Goal: Complete application form: Complete application form

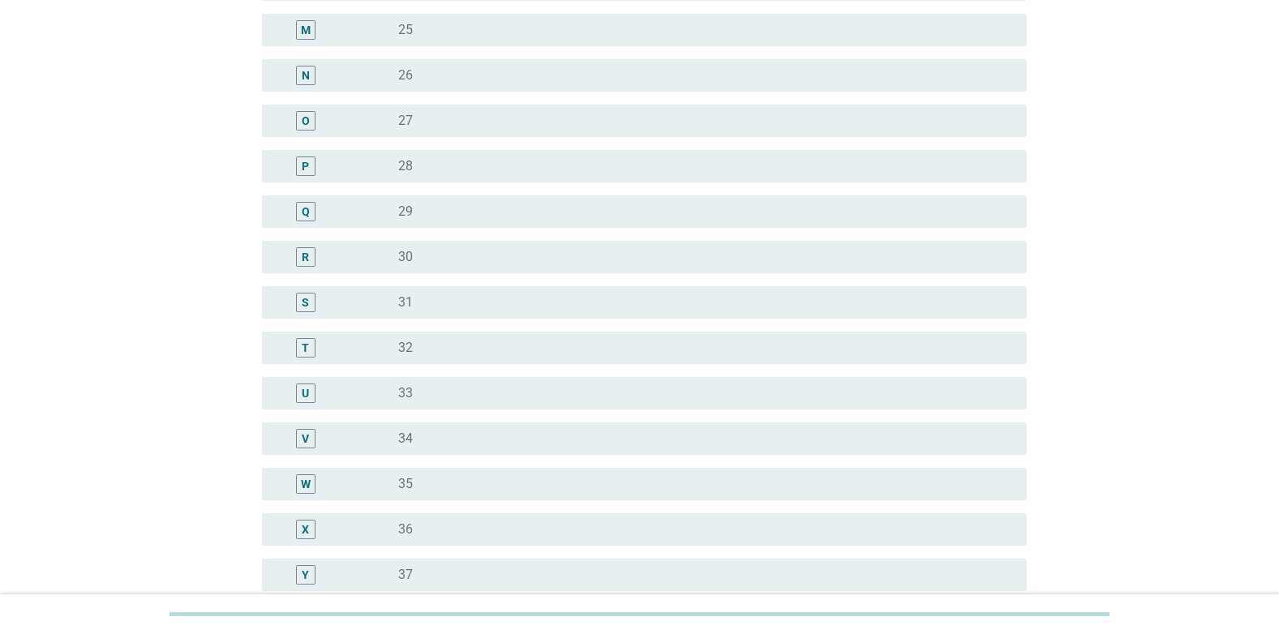
scroll to position [1055, 0]
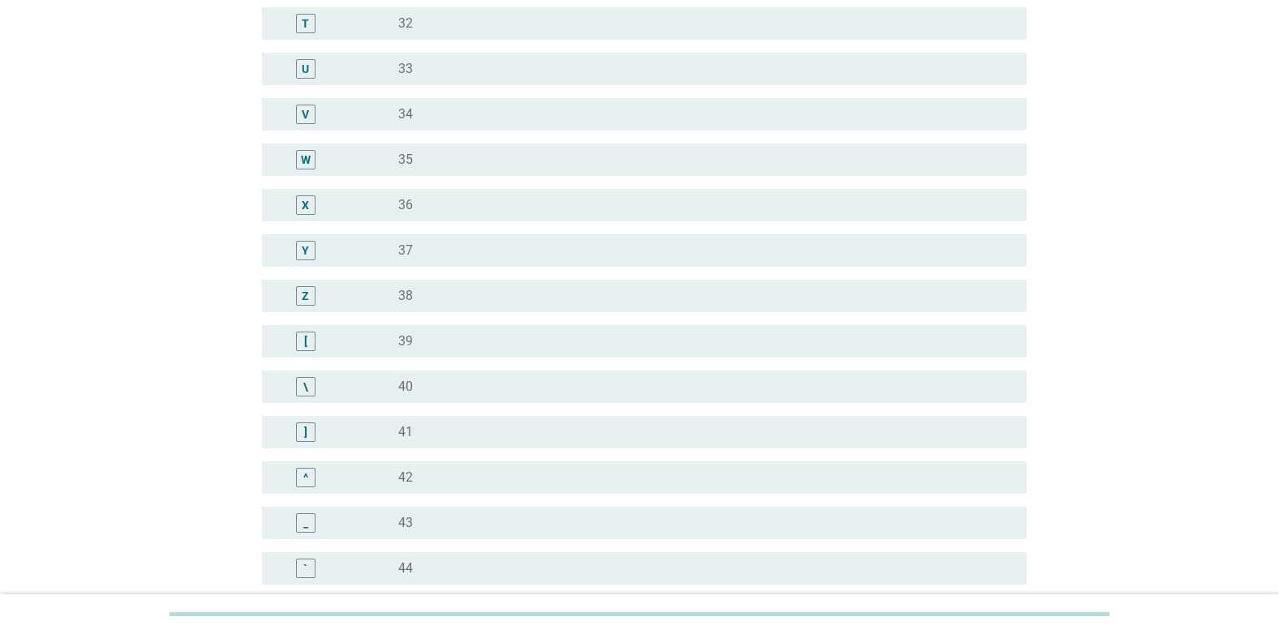
drag, startPoint x: 307, startPoint y: 296, endPoint x: 342, endPoint y: 307, distance: 36.7
click at [307, 296] on div "Z" at bounding box center [305, 295] width 7 height 17
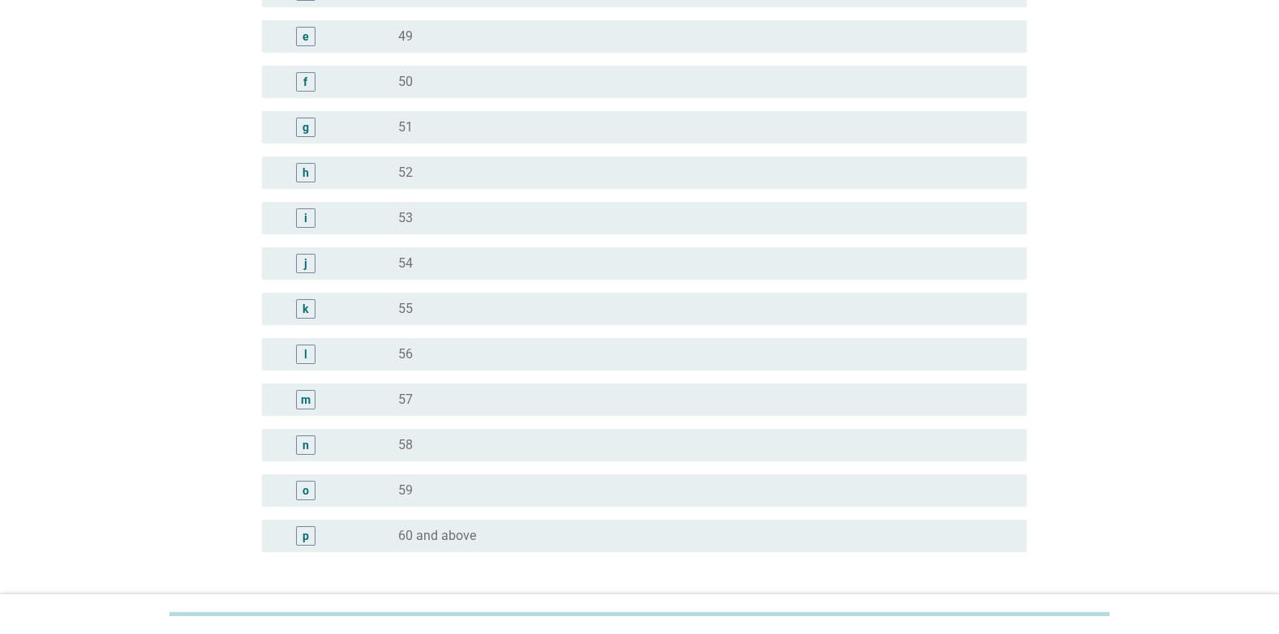
scroll to position [1941, 0]
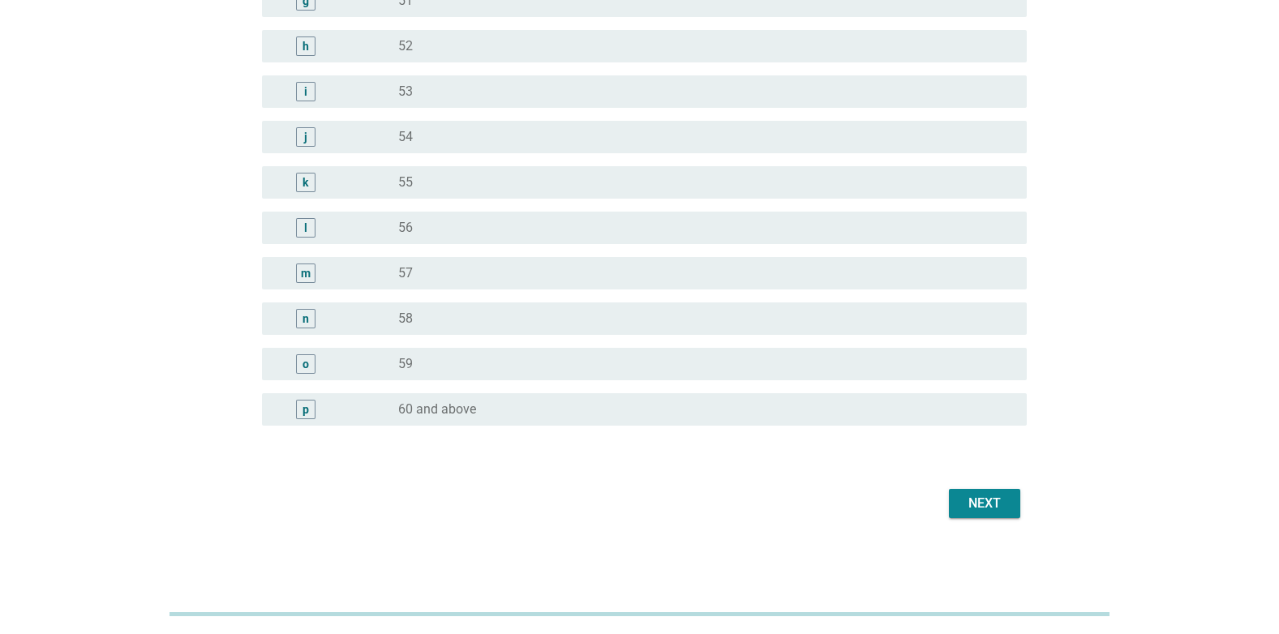
click at [992, 503] on div "Next" at bounding box center [984, 503] width 45 height 19
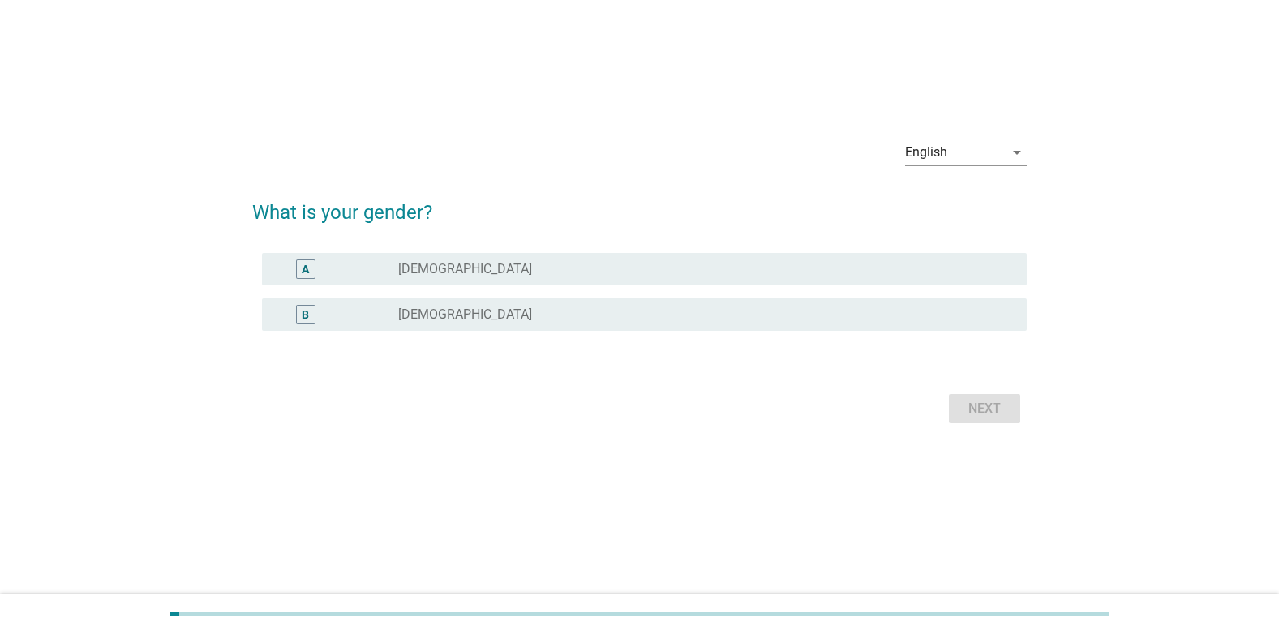
scroll to position [0, 0]
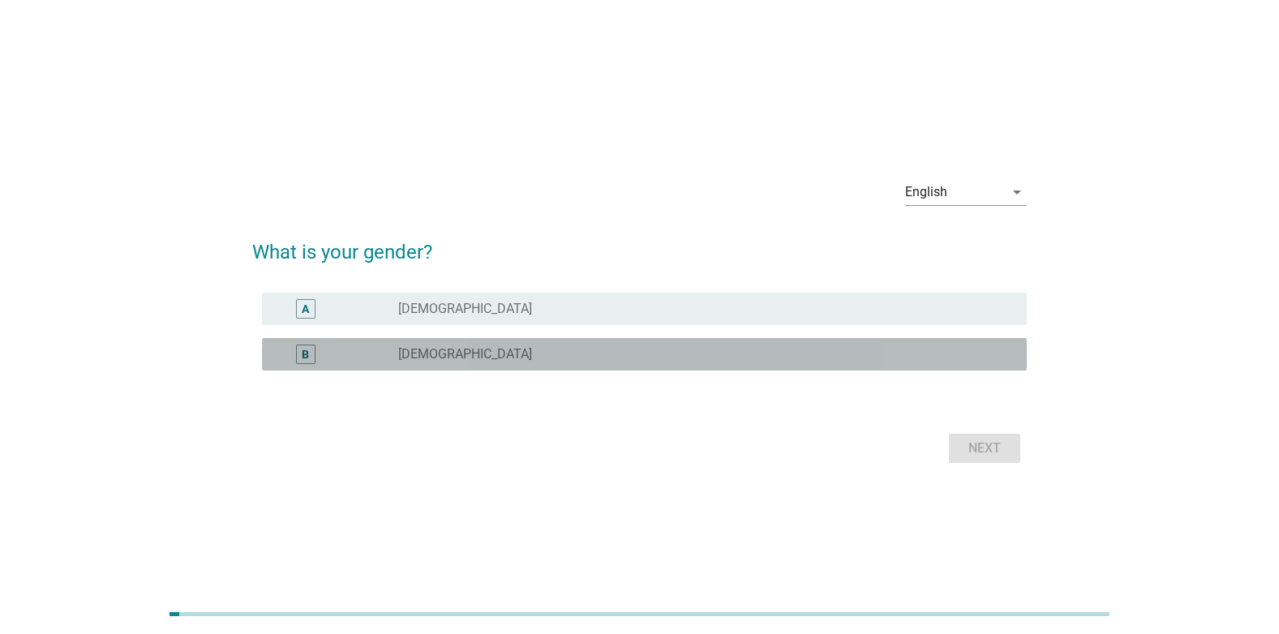
click at [330, 350] on div "B" at bounding box center [306, 354] width 62 height 19
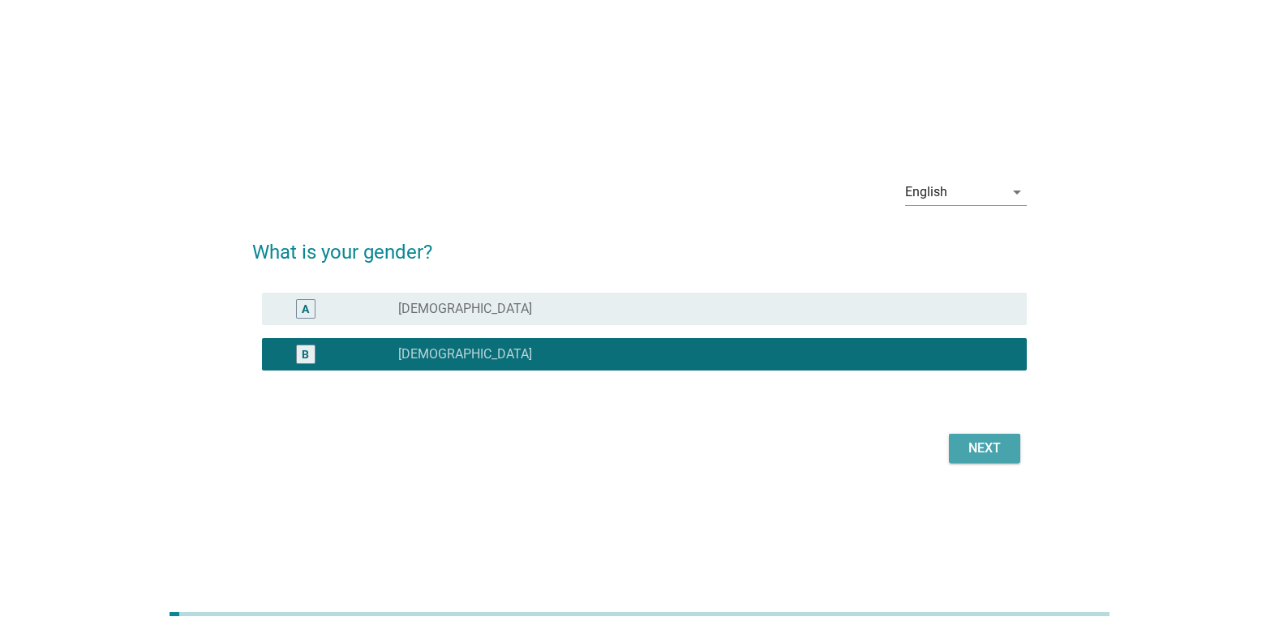
click at [999, 452] on div "Next" at bounding box center [984, 448] width 45 height 19
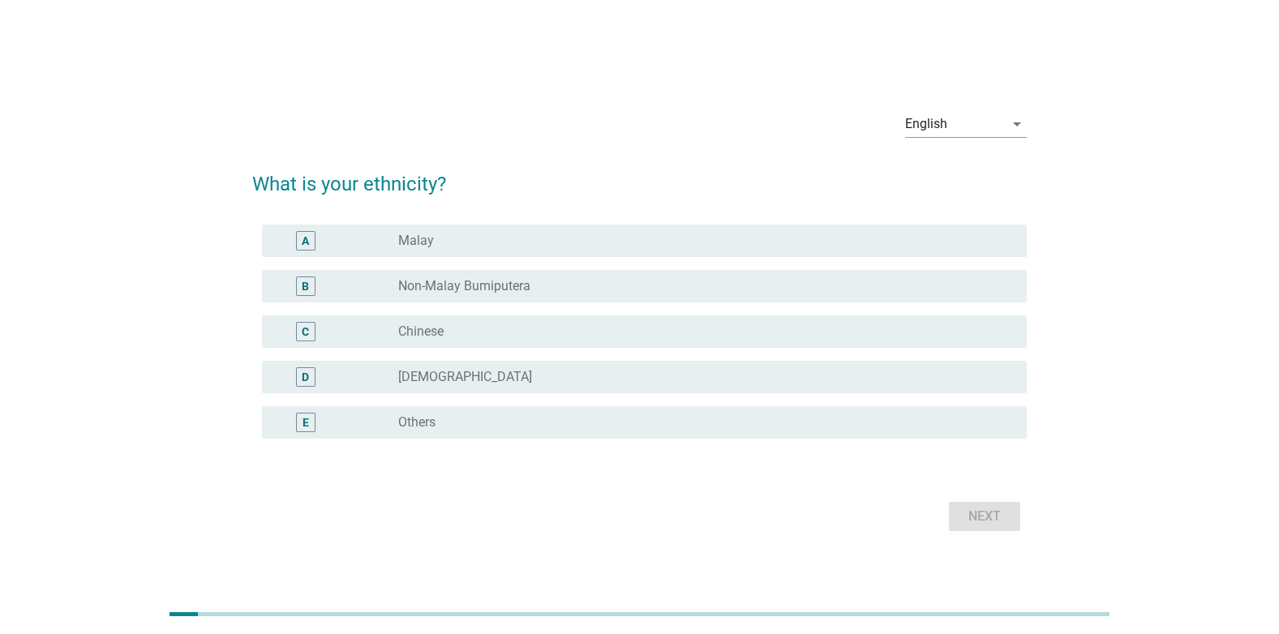
click at [442, 329] on label "Chinese" at bounding box center [420, 332] width 45 height 16
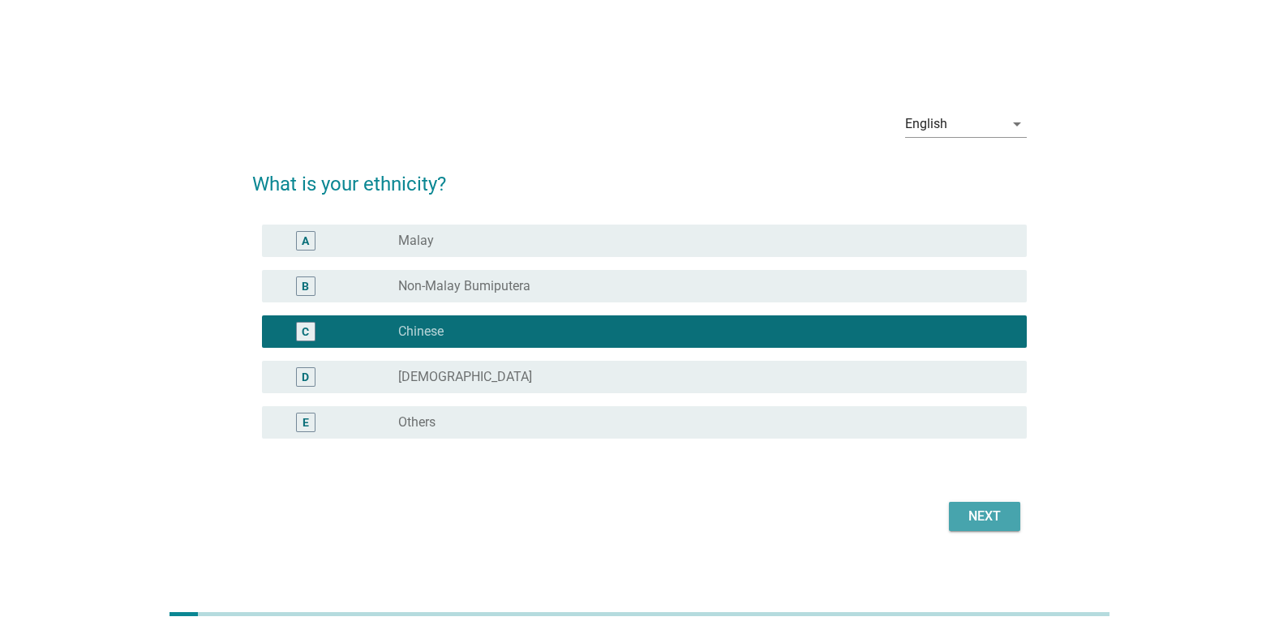
click at [997, 518] on div "Next" at bounding box center [984, 516] width 45 height 19
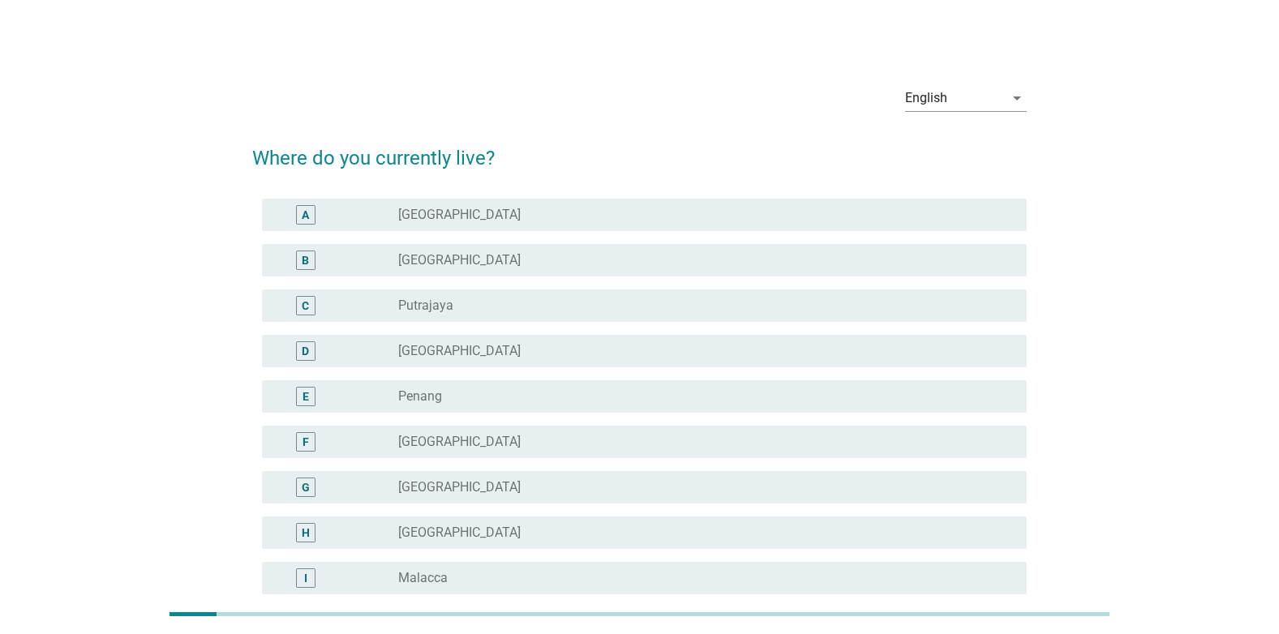
click at [514, 394] on div "radio_button_unchecked Penang" at bounding box center [699, 397] width 603 height 16
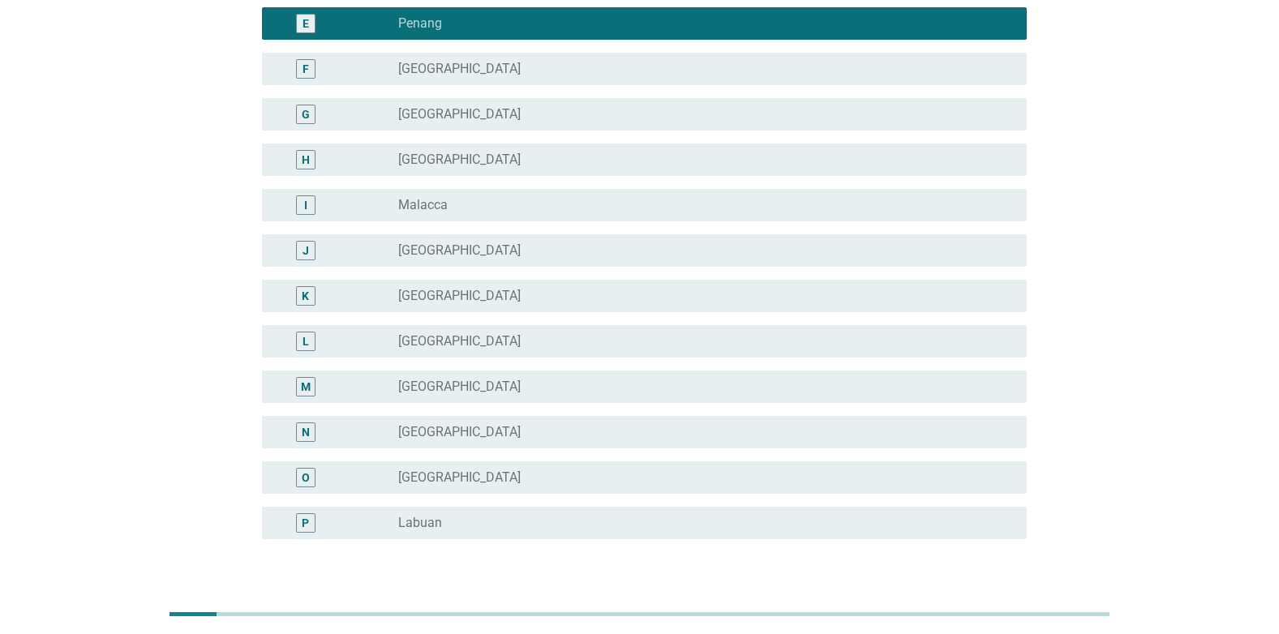
scroll to position [487, 0]
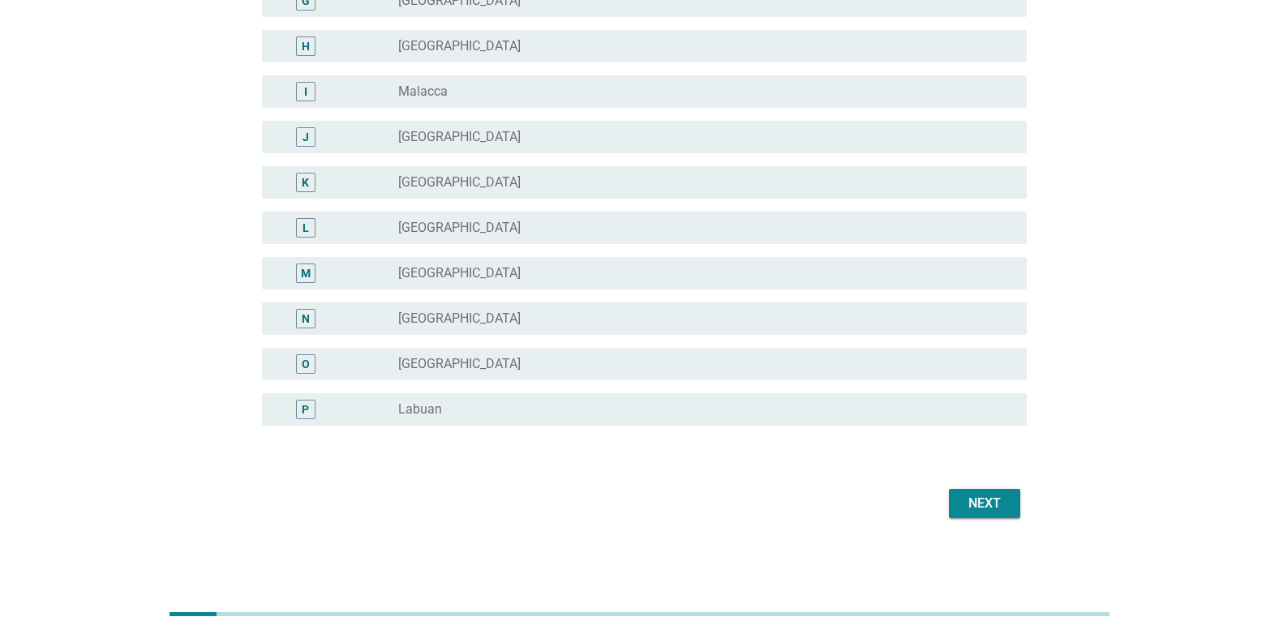
click at [1008, 501] on button "Next" at bounding box center [984, 503] width 71 height 29
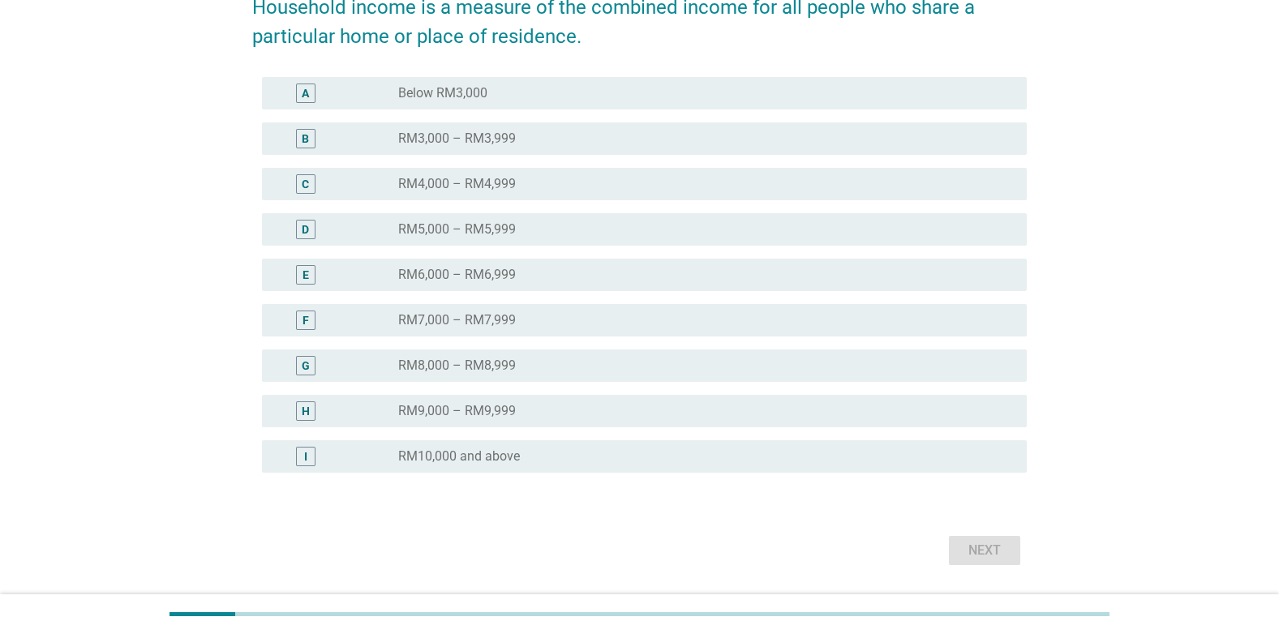
scroll to position [243, 0]
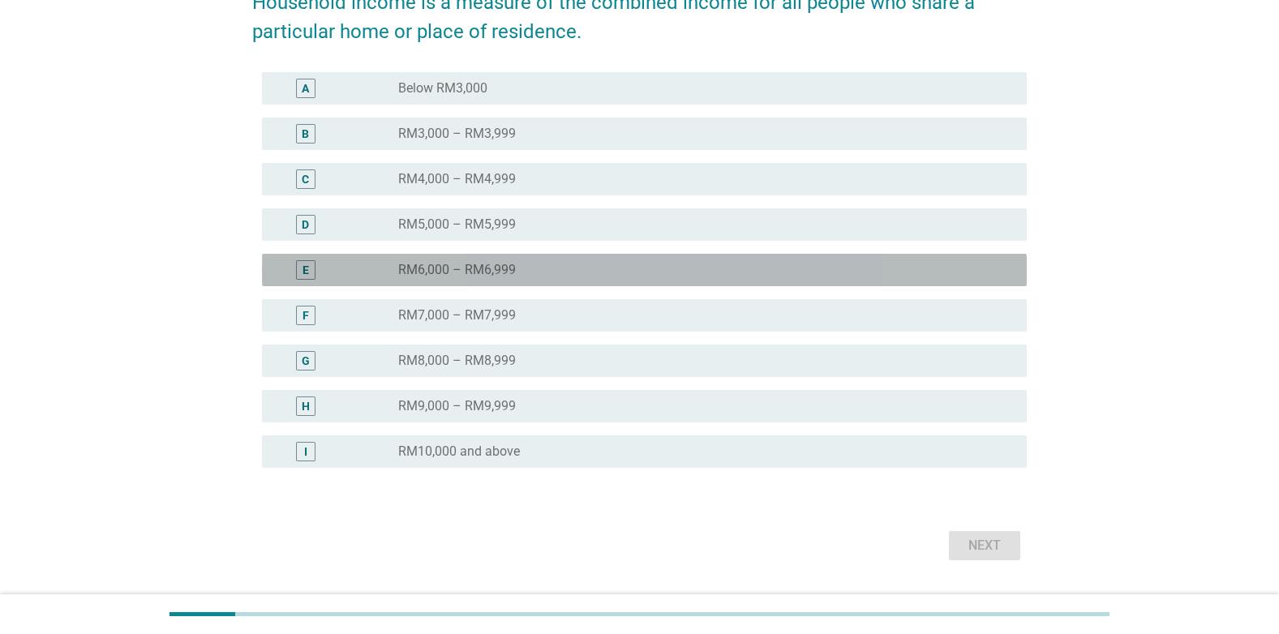
click at [510, 269] on label "RM6,000 – RM6,999" at bounding box center [457, 270] width 118 height 16
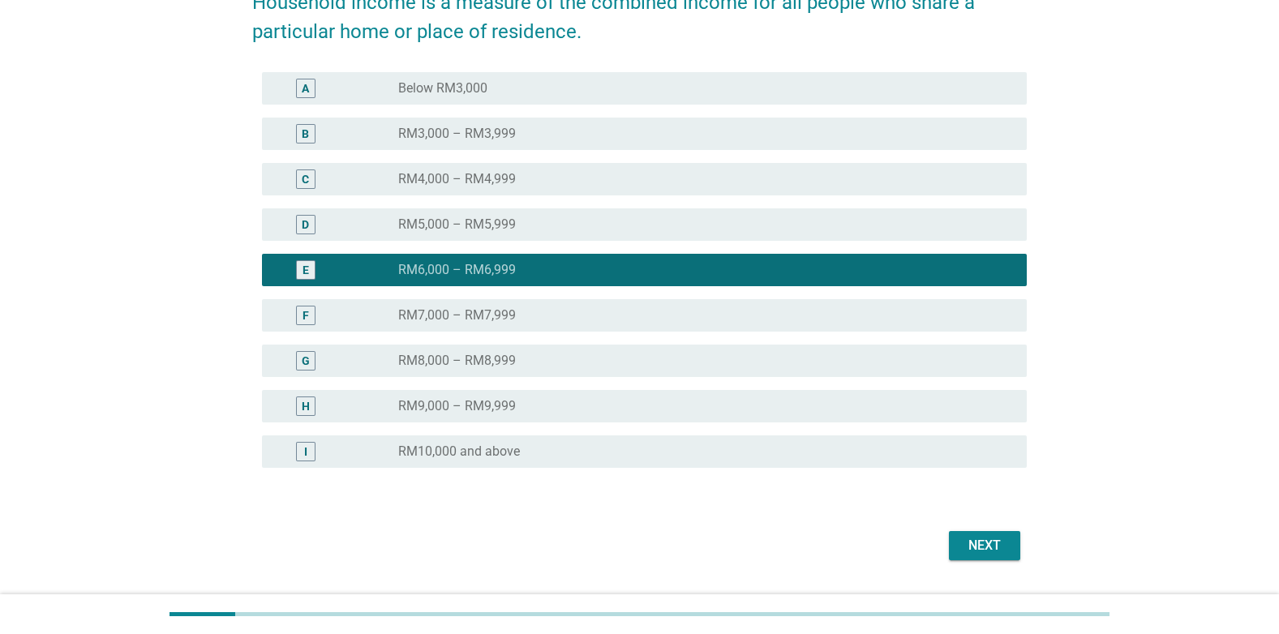
click at [967, 559] on button "Next" at bounding box center [984, 545] width 71 height 29
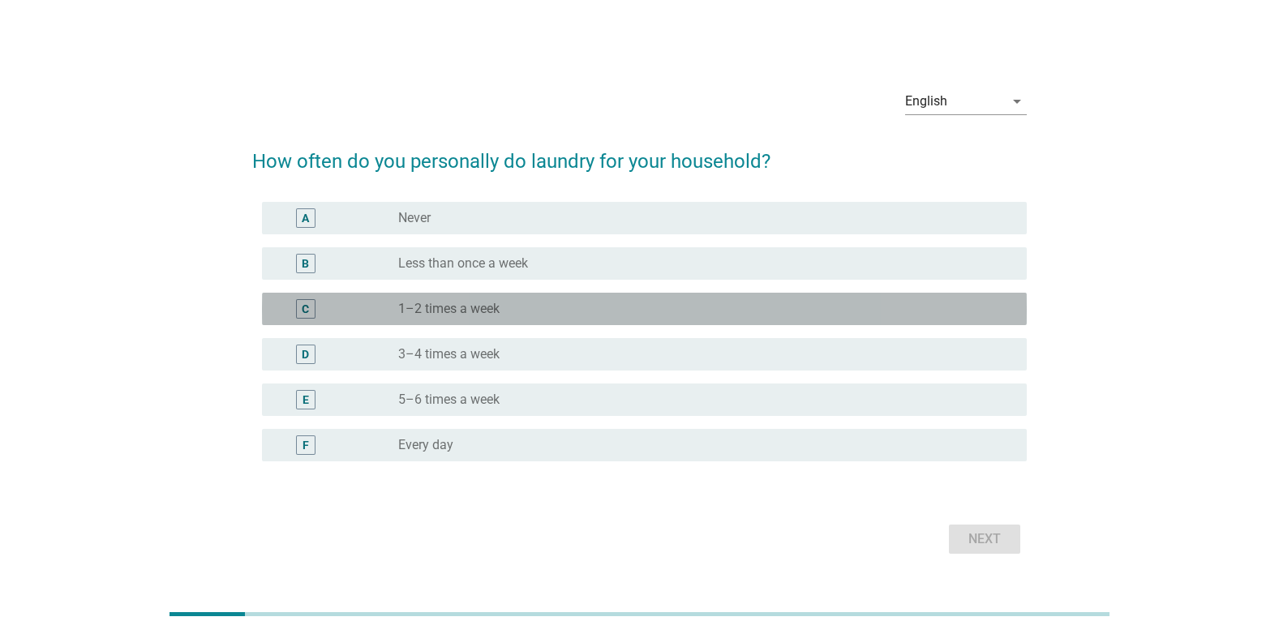
click at [652, 308] on div "radio_button_unchecked 1–2 times a week" at bounding box center [699, 309] width 603 height 16
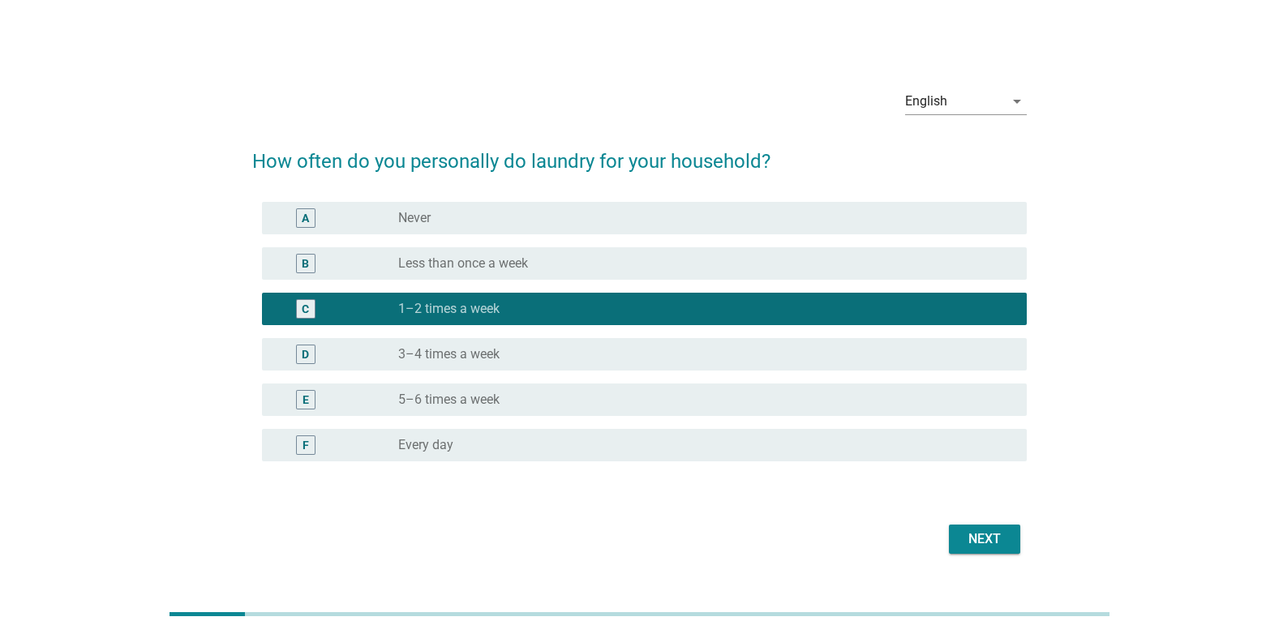
click at [975, 528] on button "Next" at bounding box center [984, 539] width 71 height 29
